Goal: Check status: Check status

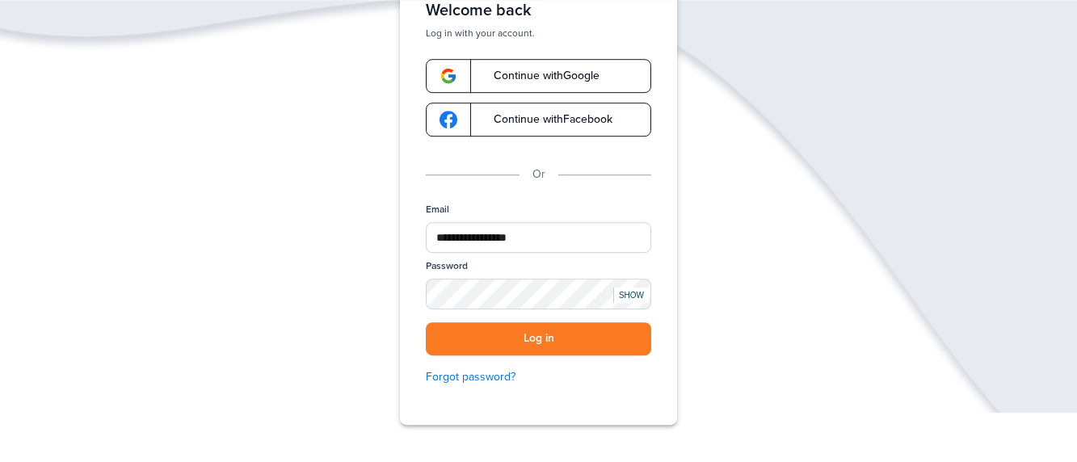
scroll to position [165, 0]
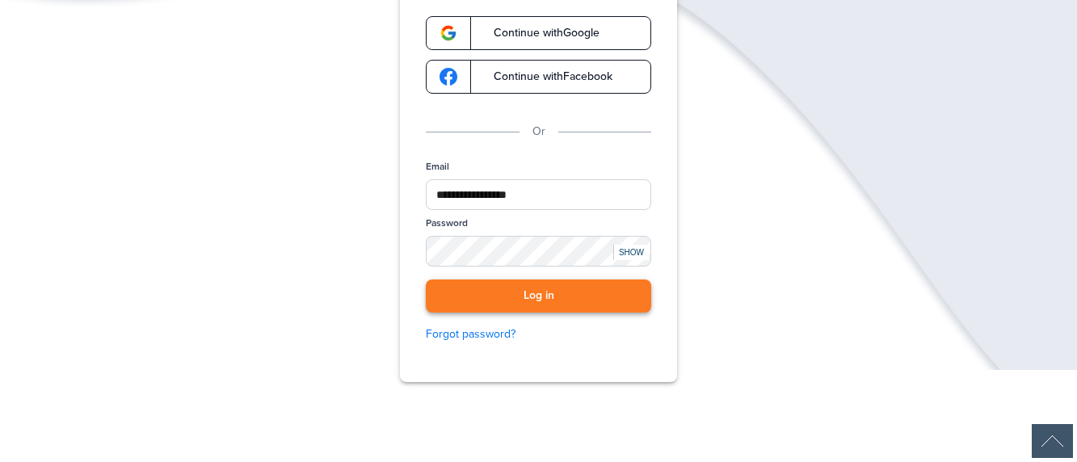
click at [537, 296] on button "Log in" at bounding box center [538, 296] width 225 height 33
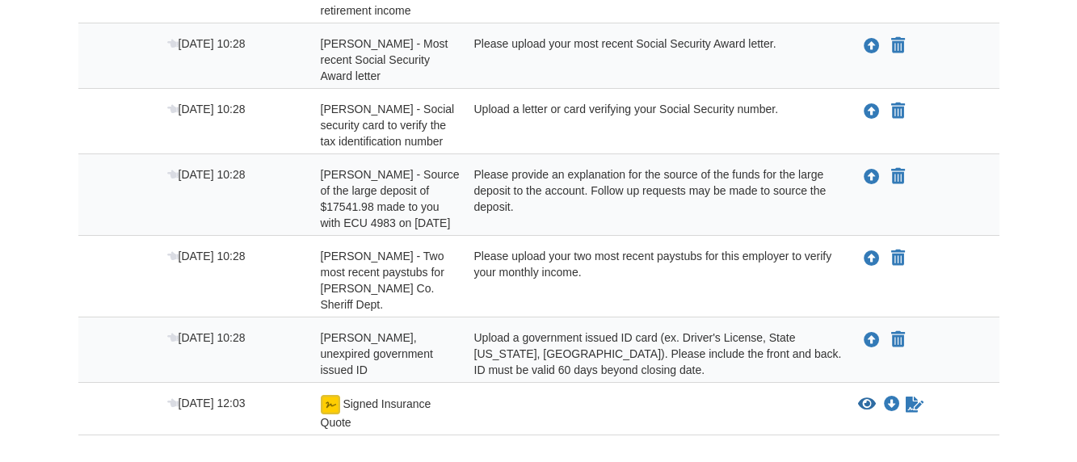
scroll to position [730, 0]
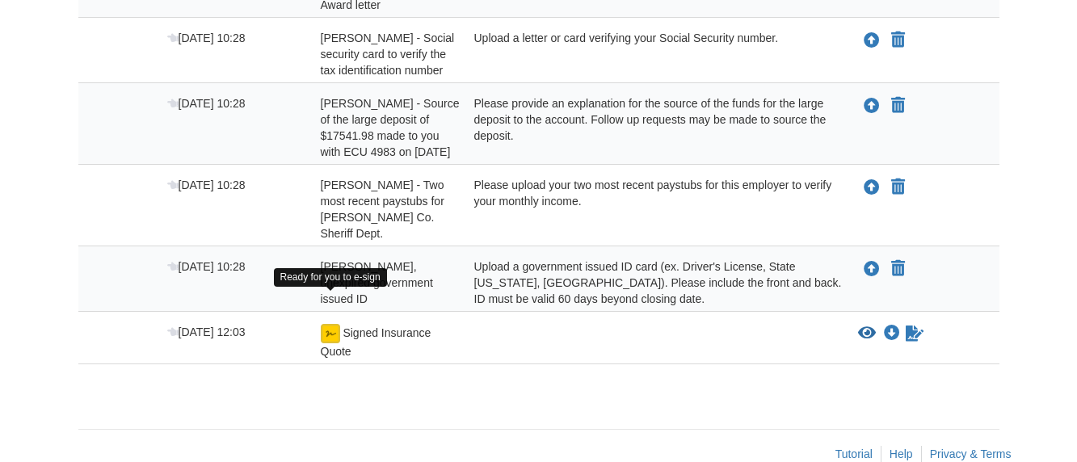
click at [330, 324] on img at bounding box center [330, 333] width 19 height 19
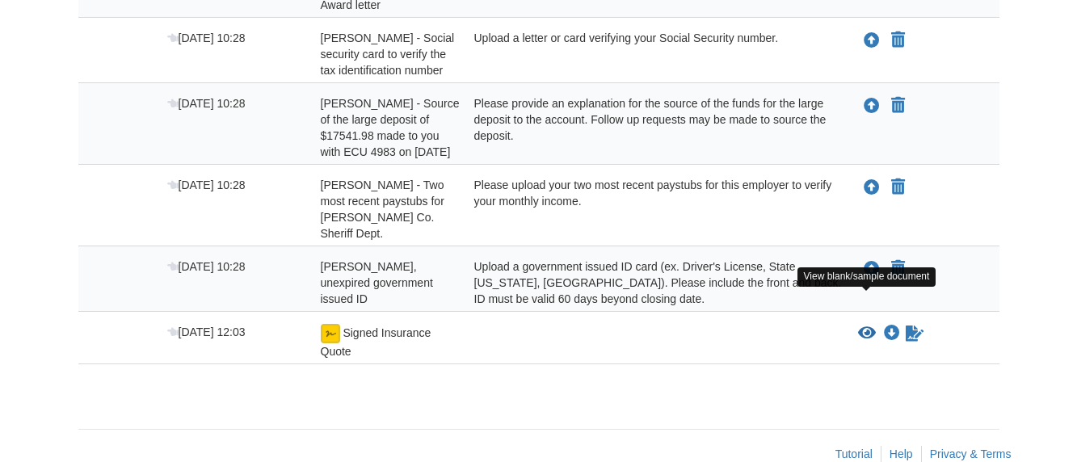
click at [869, 326] on icon "View Signed Insurance Quote" at bounding box center [867, 334] width 18 height 16
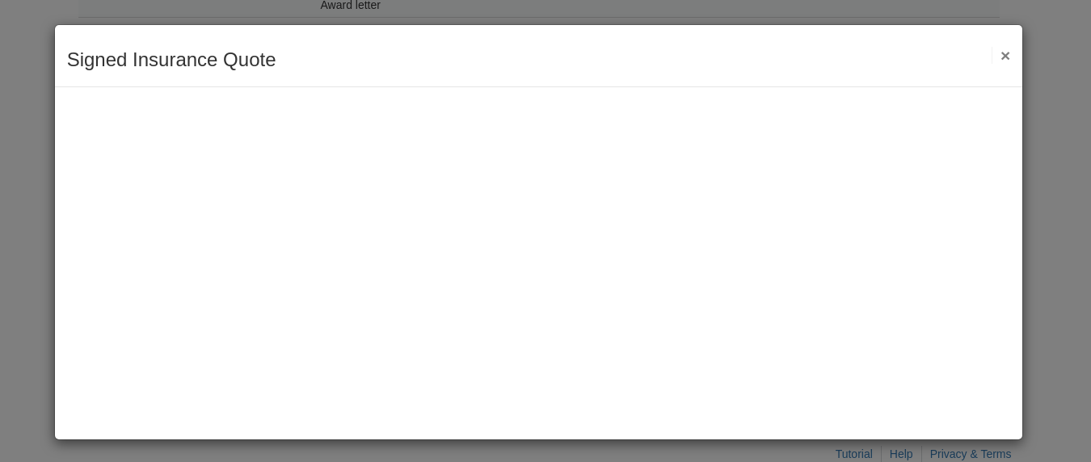
drag, startPoint x: 461, startPoint y: 48, endPoint x: 601, endPoint y: 64, distance: 141.5
click at [601, 64] on div "Signed Insurance Quote Save Cancel Previous Document Next Document ×" at bounding box center [539, 56] width 968 height 62
drag, startPoint x: 633, startPoint y: 46, endPoint x: 553, endPoint y: 43, distance: 80.0
click at [549, 41] on div "Signed Insurance Quote Save Cancel Previous Document Next Document ×" at bounding box center [539, 56] width 968 height 62
drag, startPoint x: 780, startPoint y: 47, endPoint x: 641, endPoint y: 37, distance: 138.5
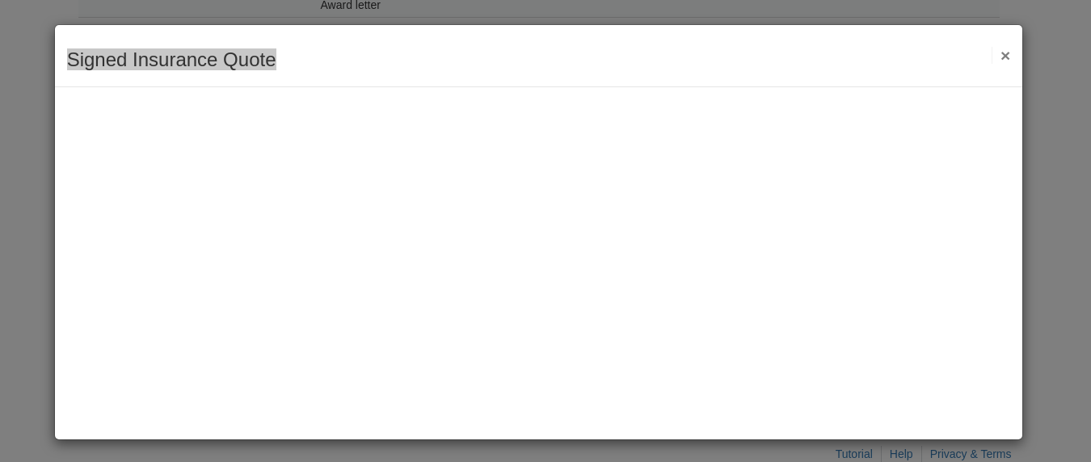
click at [637, 36] on div "Signed Insurance Quote Save Cancel Previous Document Next Document ×" at bounding box center [539, 56] width 968 height 62
drag, startPoint x: 624, startPoint y: 64, endPoint x: 685, endPoint y: 66, distance: 61.4
click at [746, 69] on div "Signed Insurance Quote Save Cancel Previous Document Next Document ×" at bounding box center [539, 56] width 968 height 62
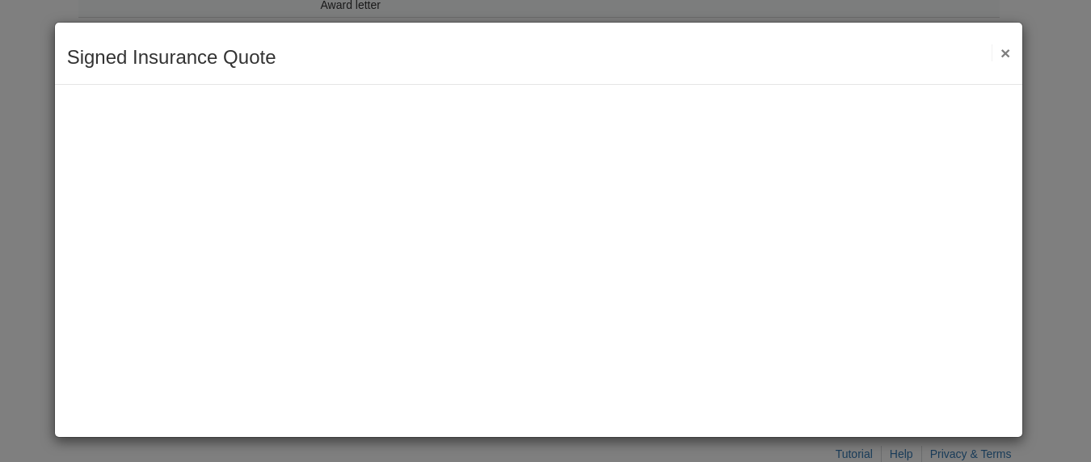
scroll to position [0, 0]
